Goal: Navigation & Orientation: Find specific page/section

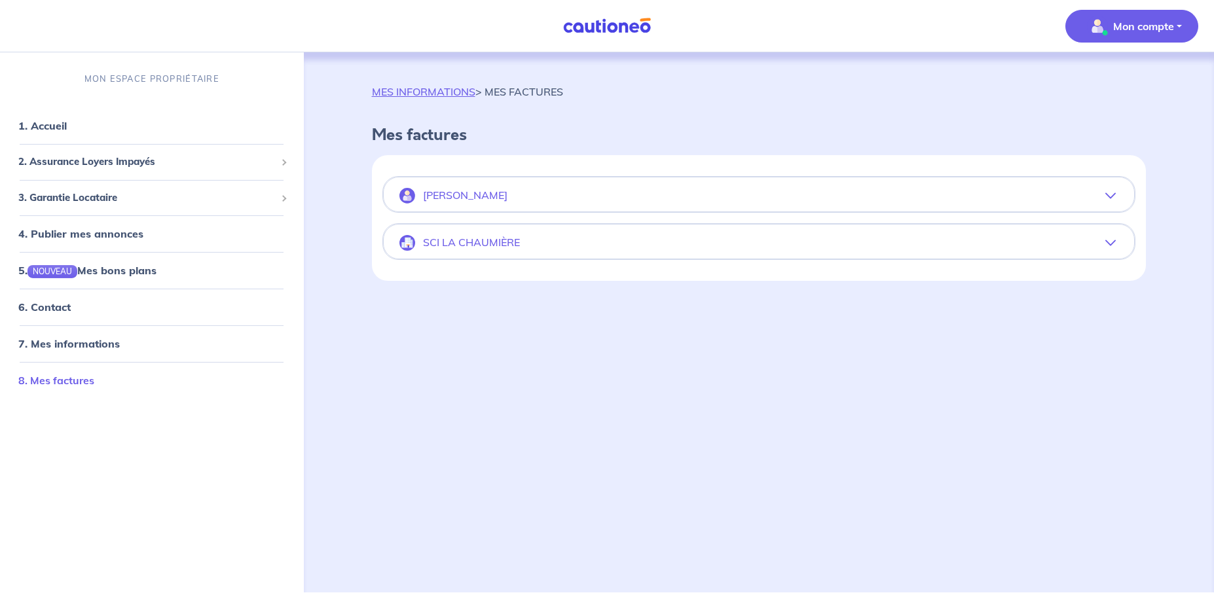
click at [48, 380] on link "8. Mes factures" at bounding box center [56, 380] width 76 height 13
click at [444, 196] on p "[PERSON_NAME]" at bounding box center [465, 195] width 84 height 12
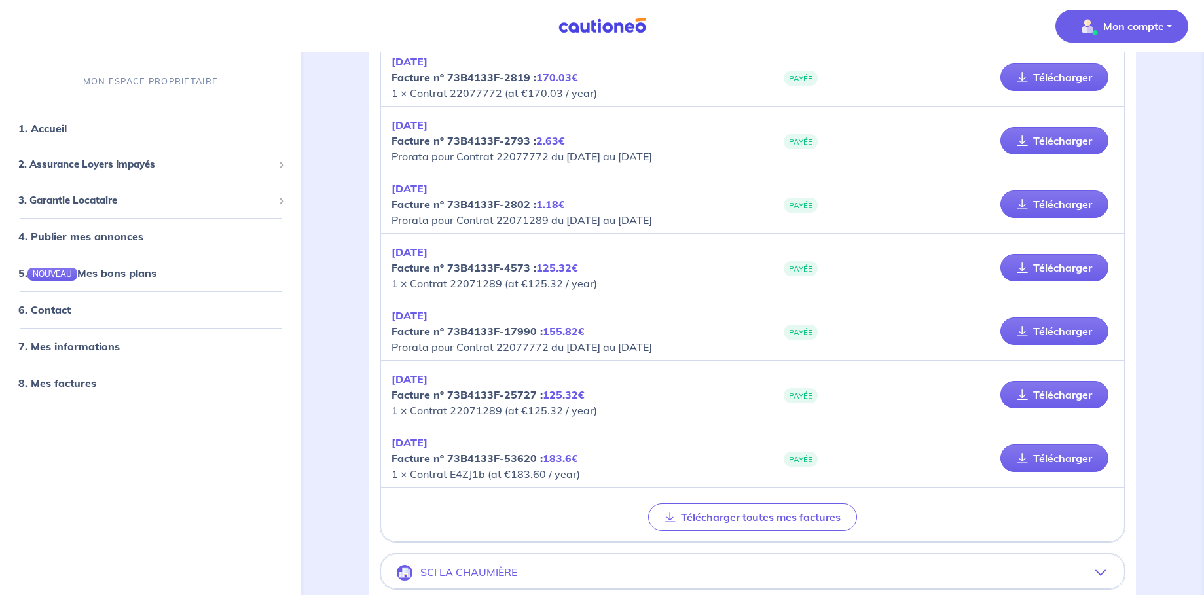
scroll to position [247, 0]
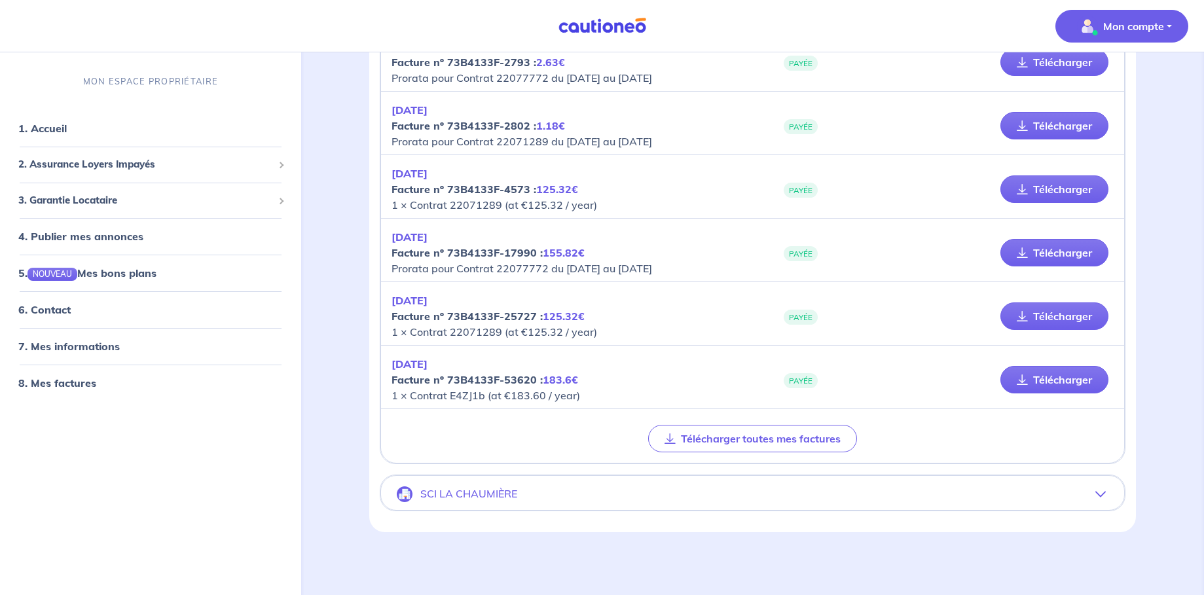
click at [451, 494] on p "SCI LA CHAUMIÈRE" at bounding box center [468, 494] width 97 height 12
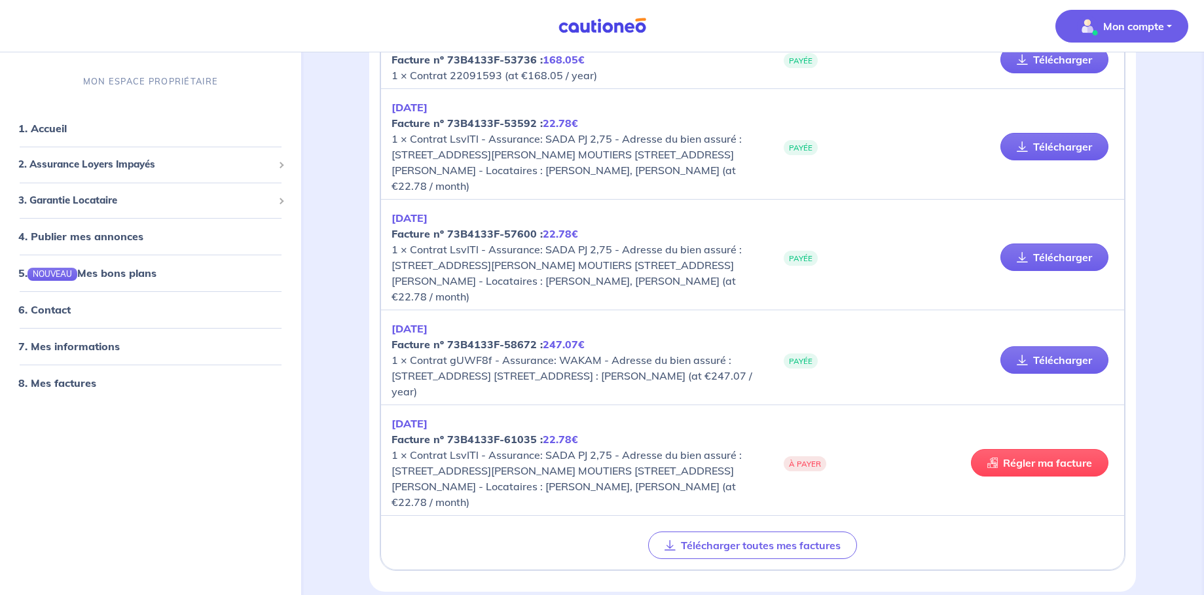
scroll to position [2356, 0]
click at [139, 165] on span "2. Assurance Loyers Impayés" at bounding box center [145, 164] width 255 height 15
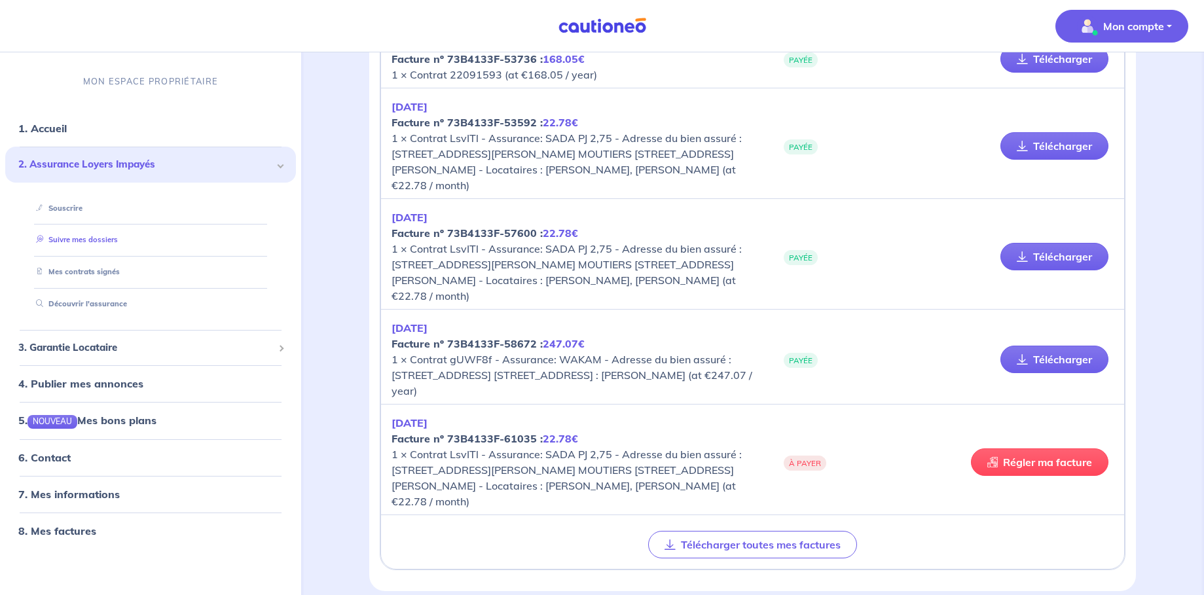
click at [101, 242] on link "Suivre mes dossiers" at bounding box center [74, 239] width 87 height 9
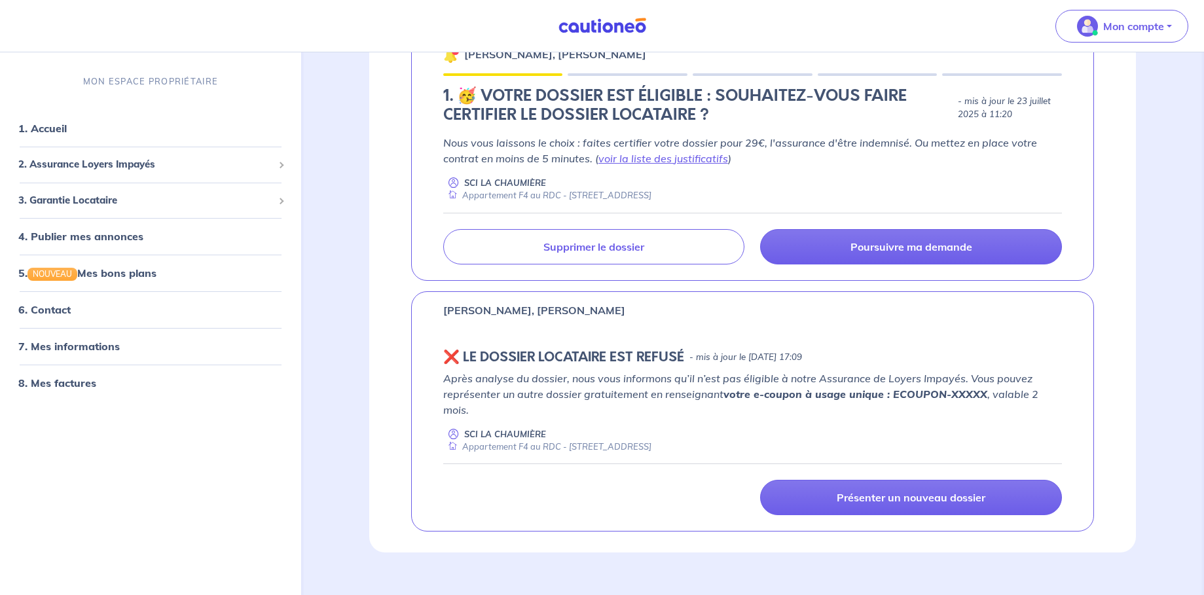
scroll to position [258, 0]
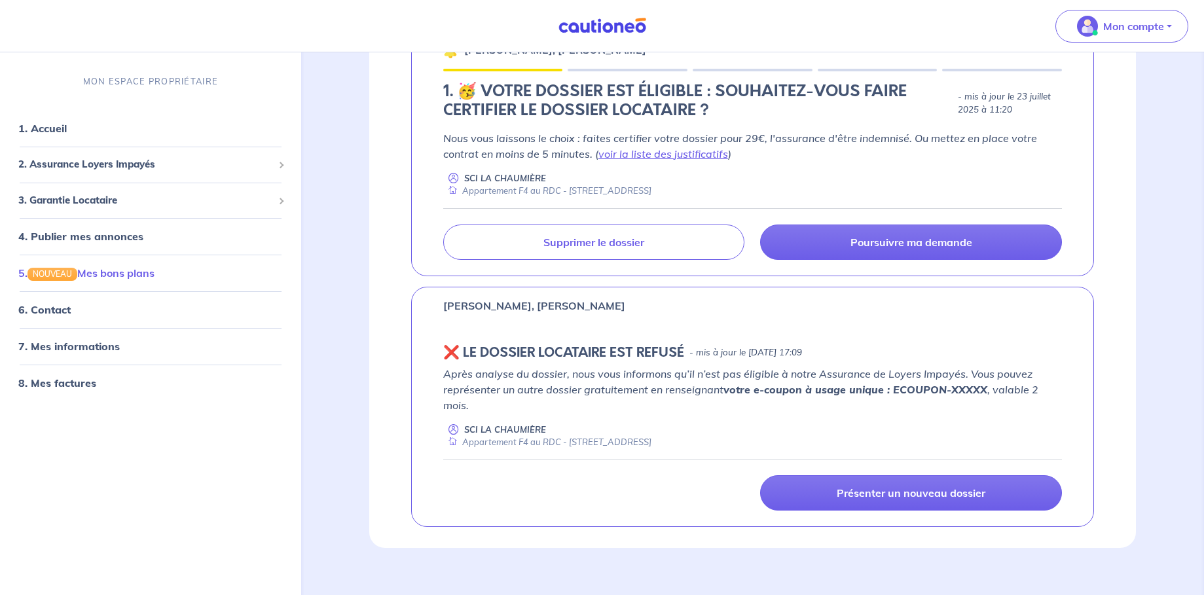
click at [94, 278] on link "5. NOUVEAU Mes bons plans" at bounding box center [86, 272] width 136 height 13
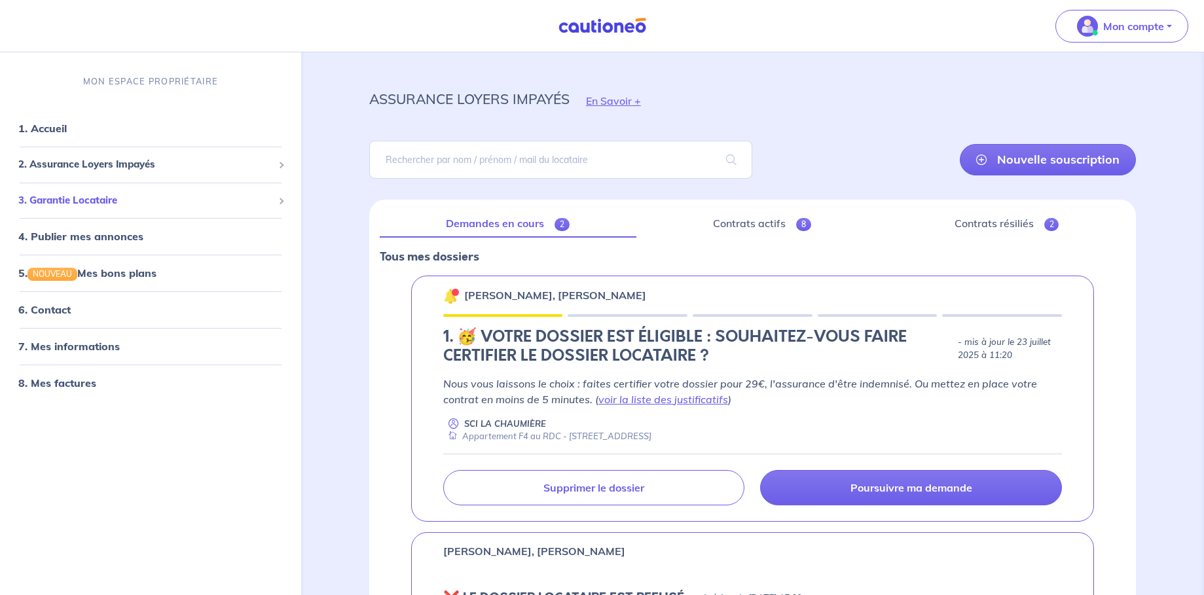
scroll to position [0, 0]
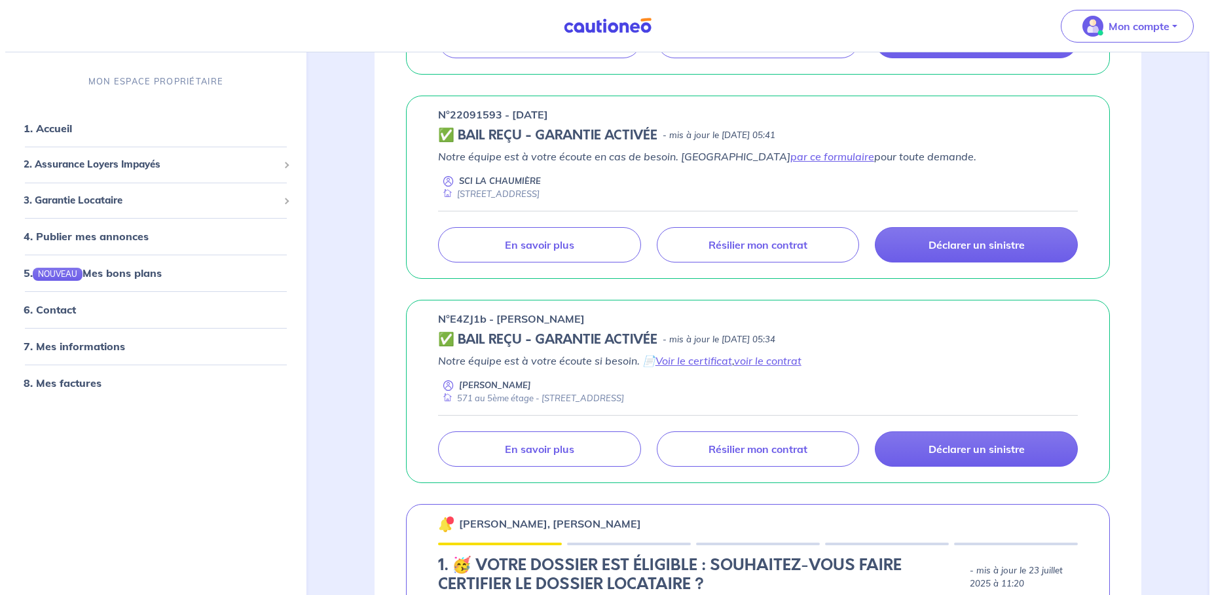
scroll to position [628, 0]
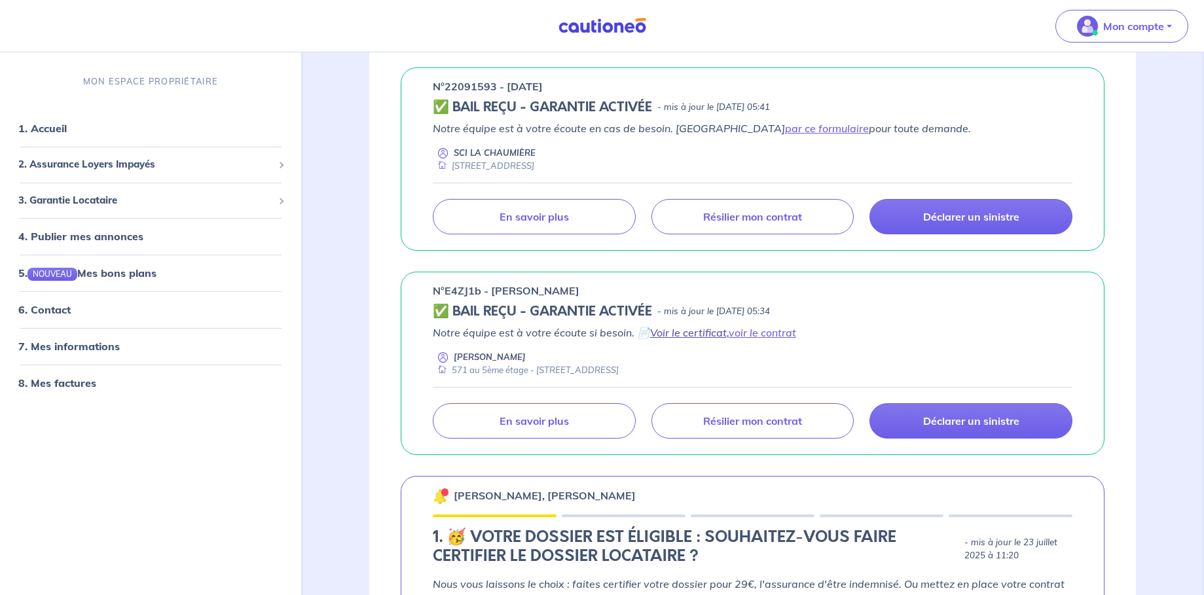
click at [685, 335] on link "Voir le certificat" at bounding box center [688, 332] width 77 height 13
click at [530, 424] on p "En savoir plus" at bounding box center [533, 420] width 69 height 13
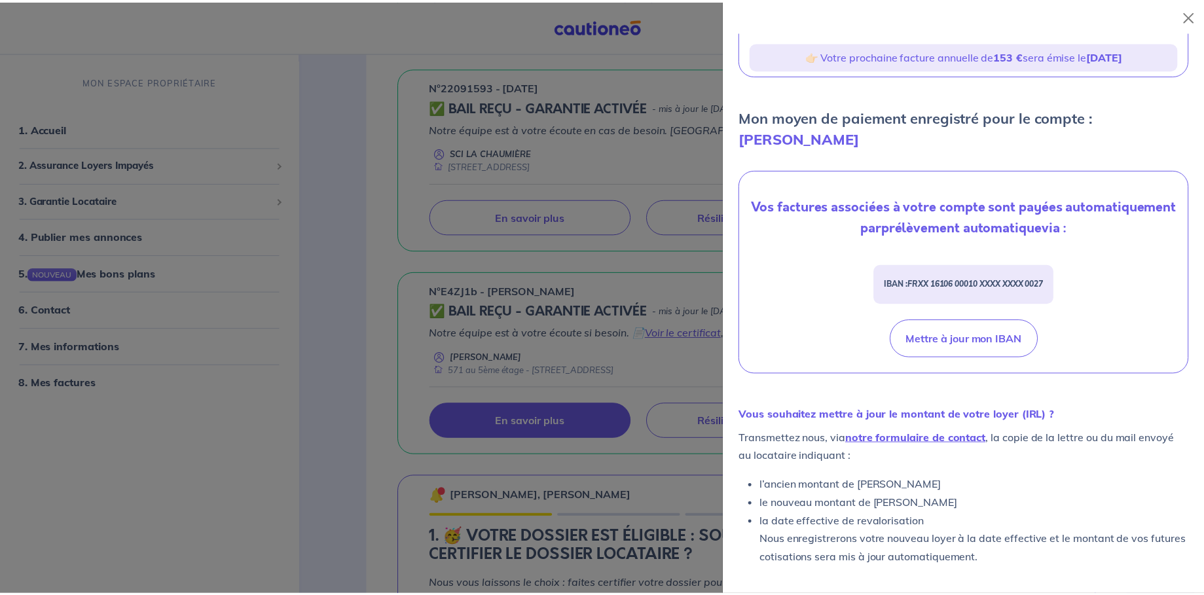
scroll to position [289, 0]
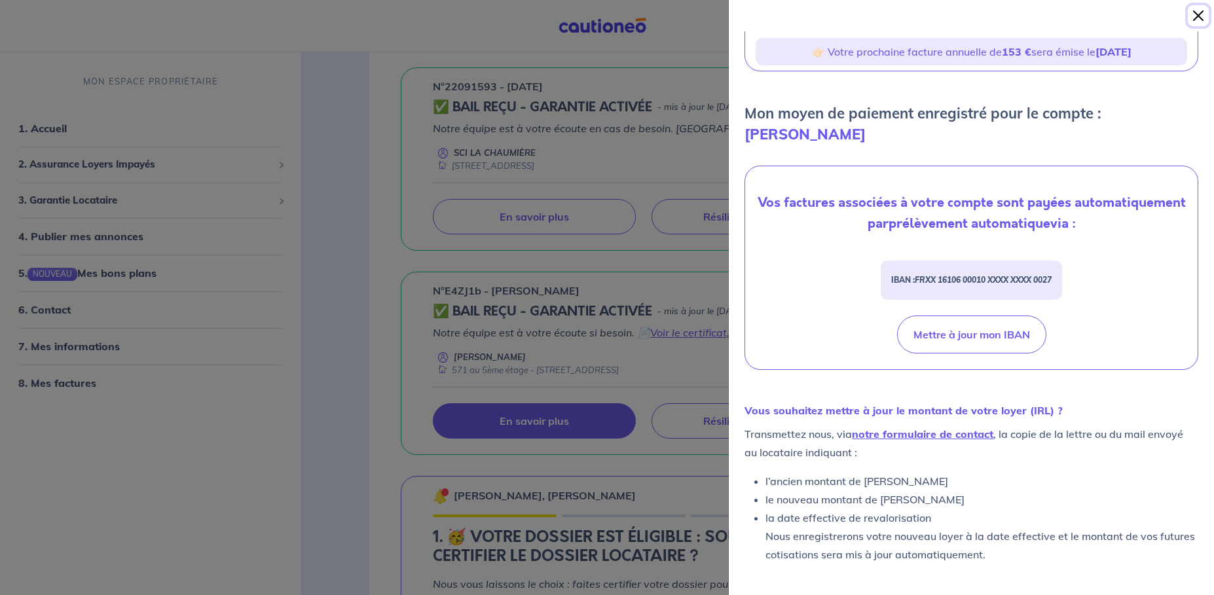
click at [1195, 18] on button "Close" at bounding box center [1197, 15] width 21 height 21
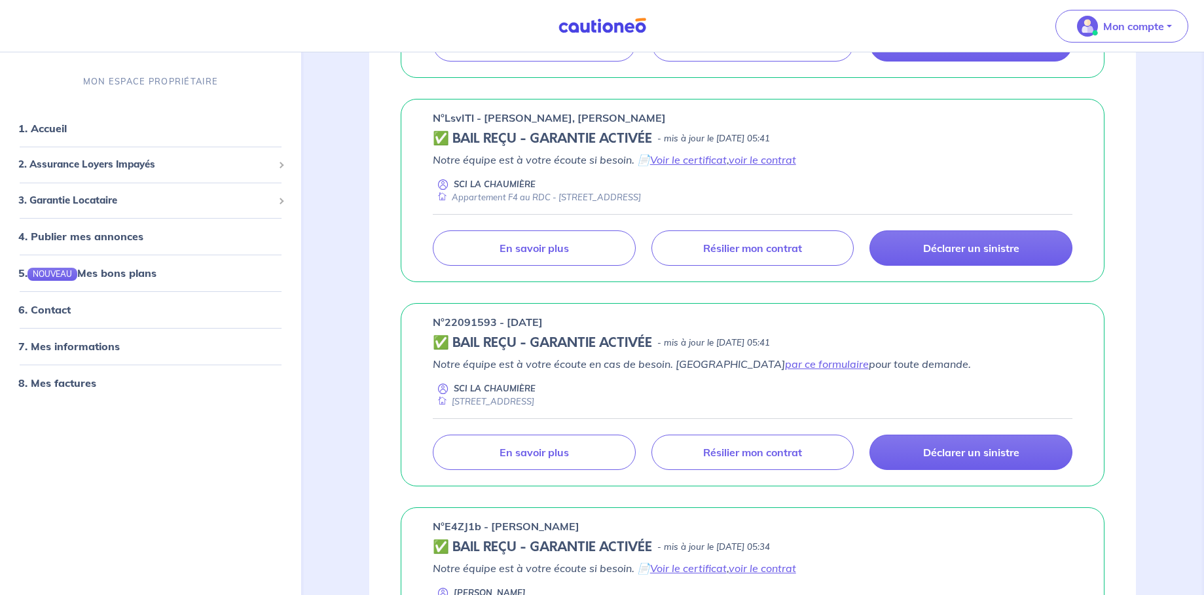
scroll to position [471, 0]
